Goal: Use online tool/utility: Use online tool/utility

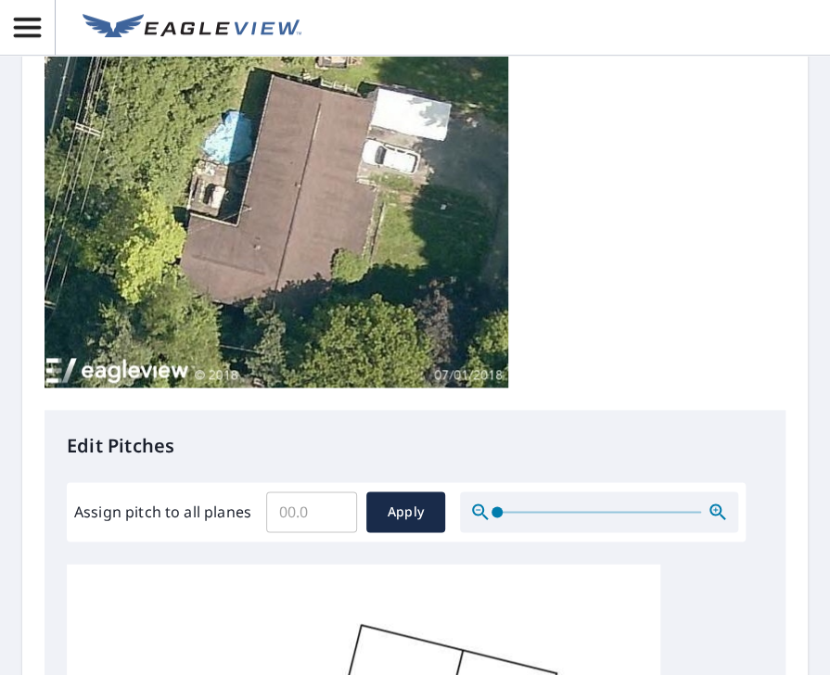
scroll to position [834, 0]
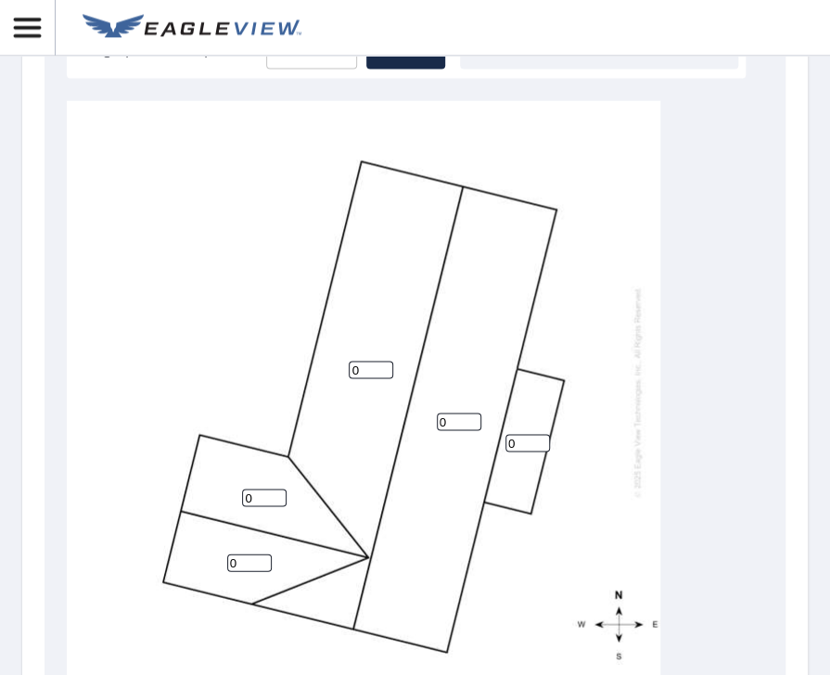
drag, startPoint x: 519, startPoint y: 445, endPoint x: 508, endPoint y: 441, distance: 11.7
click at [508, 441] on input "0" at bounding box center [527, 443] width 44 height 18
type input "1"
click at [368, 372] on input "0" at bounding box center [371, 370] width 44 height 18
drag, startPoint x: 365, startPoint y: 372, endPoint x: 344, endPoint y: 368, distance: 21.6
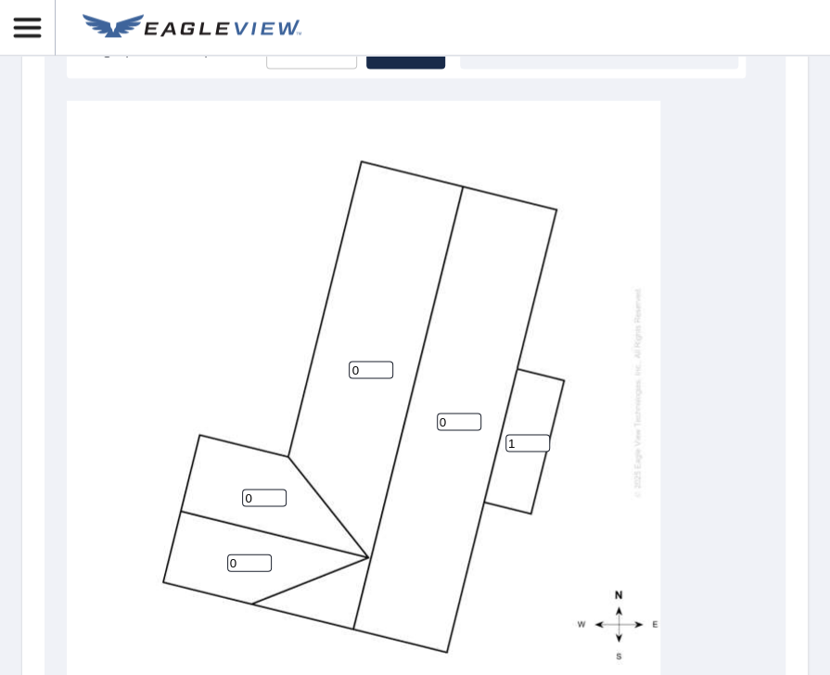
click at [344, 369] on div "0 0 0 0 1" at bounding box center [363, 391] width 593 height 582
type input "3"
drag, startPoint x: 454, startPoint y: 424, endPoint x: 433, endPoint y: 425, distance: 21.3
click at [415, 425] on div "0 3 0 0 1" at bounding box center [363, 391] width 593 height 582
type input "3"
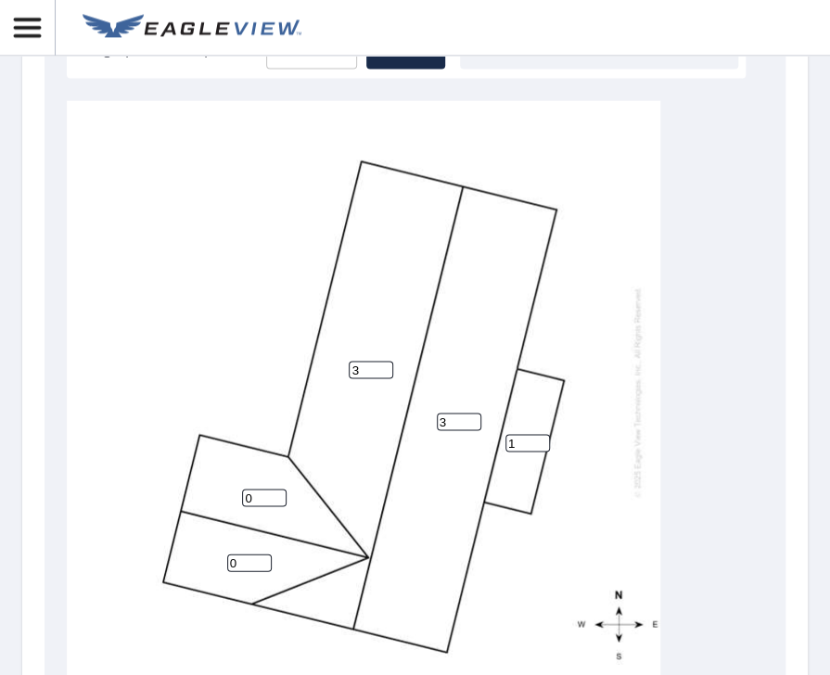
click at [258, 497] on input "0" at bounding box center [264, 498] width 44 height 18
drag, startPoint x: 259, startPoint y: 501, endPoint x: 228, endPoint y: 500, distance: 30.6
click at [228, 501] on div "3 3 03 0 1" at bounding box center [363, 391] width 593 height 582
type input "3"
drag, startPoint x: 245, startPoint y: 562, endPoint x: 206, endPoint y: 563, distance: 38.9
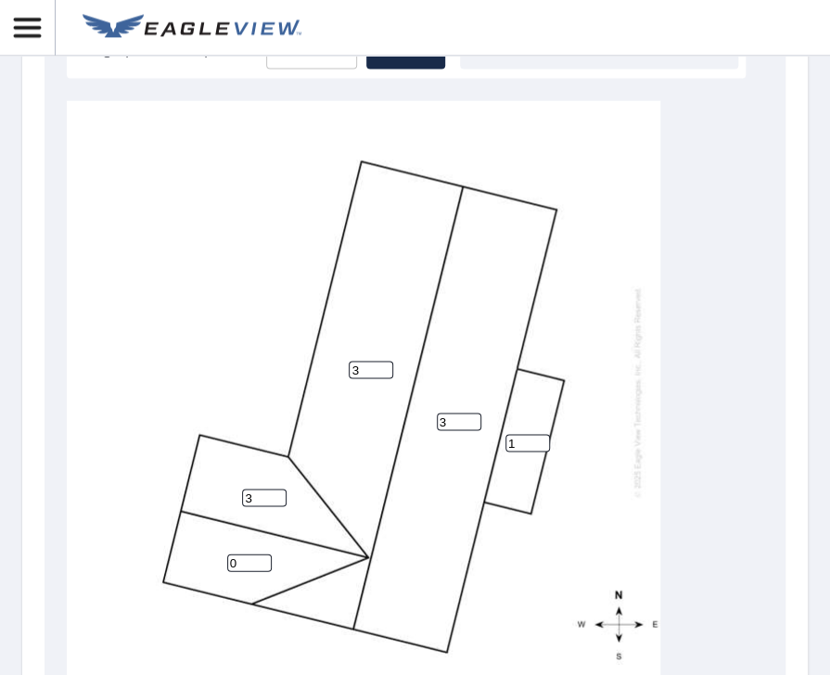
click at [222, 562] on div "3 3 3 0 1" at bounding box center [363, 391] width 593 height 582
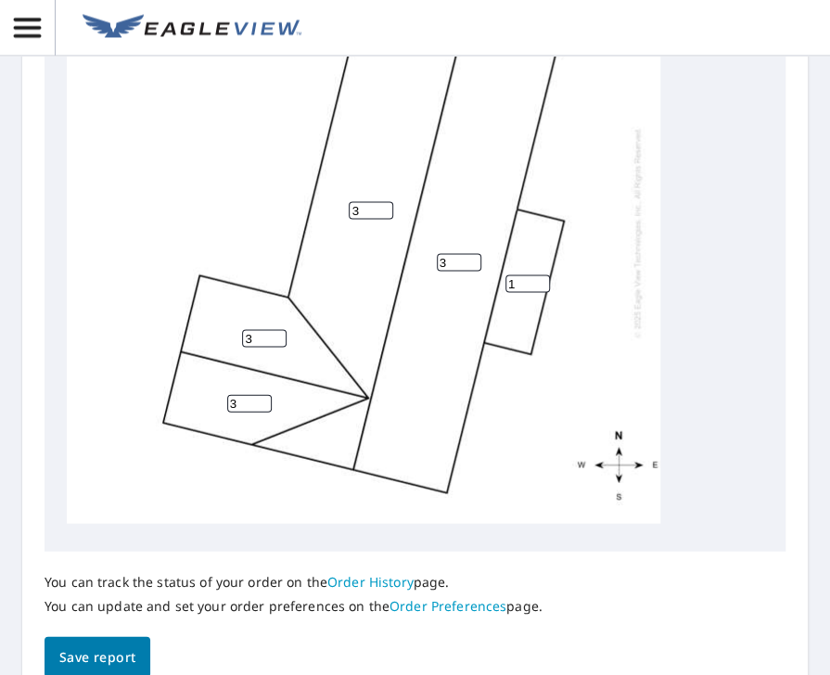
scroll to position [1102, 0]
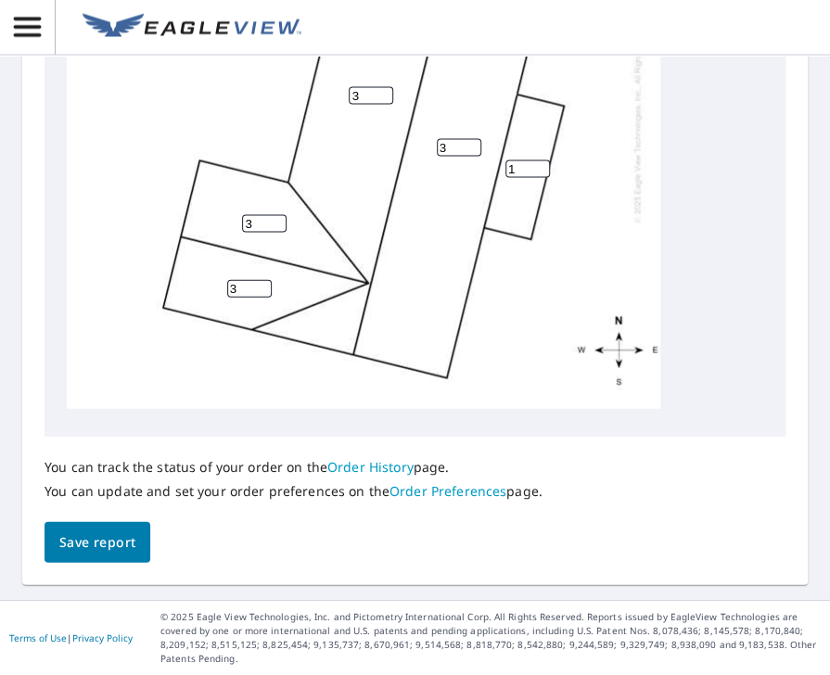
type input "3"
click at [123, 547] on span "Save report" at bounding box center [97, 542] width 76 height 23
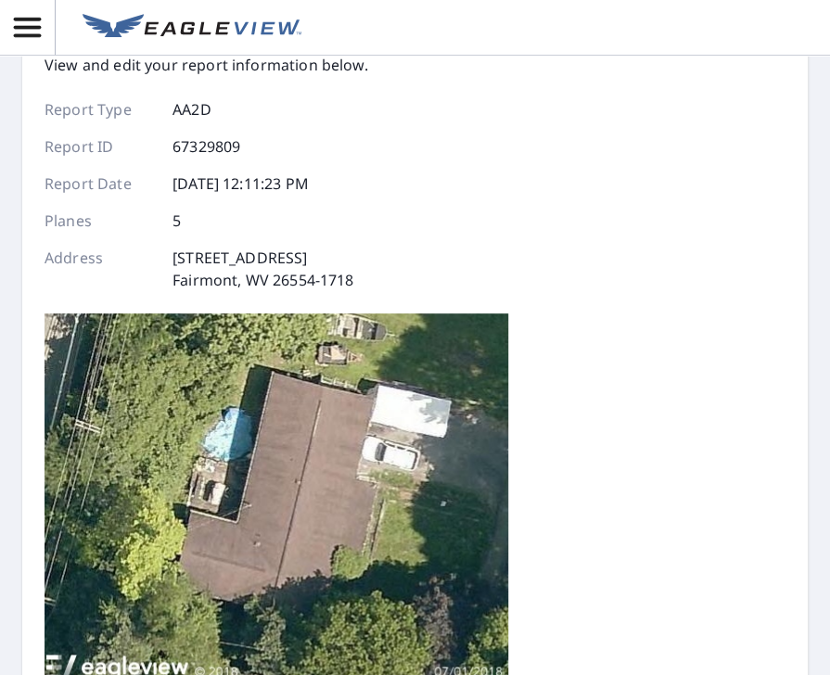
scroll to position [0, 0]
